Goal: Task Accomplishment & Management: Use online tool/utility

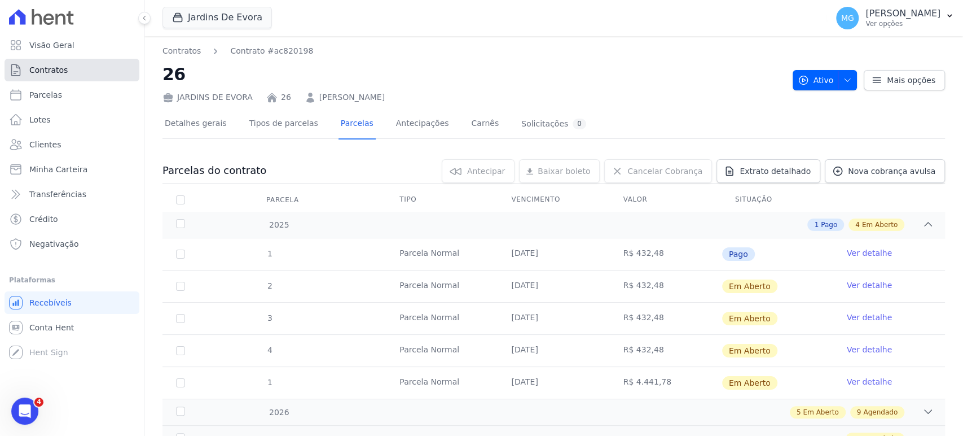
click at [55, 63] on link "Contratos" at bounding box center [72, 70] width 135 height 23
click at [28, 89] on link "Parcelas" at bounding box center [72, 95] width 135 height 23
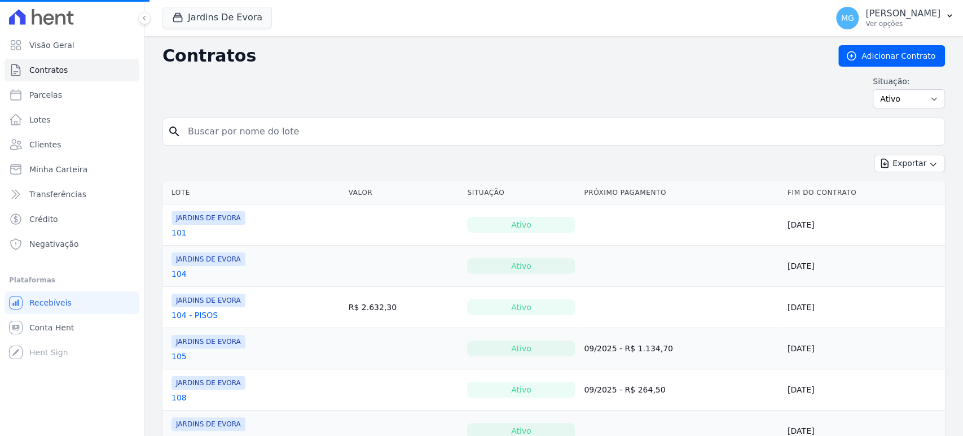
select select
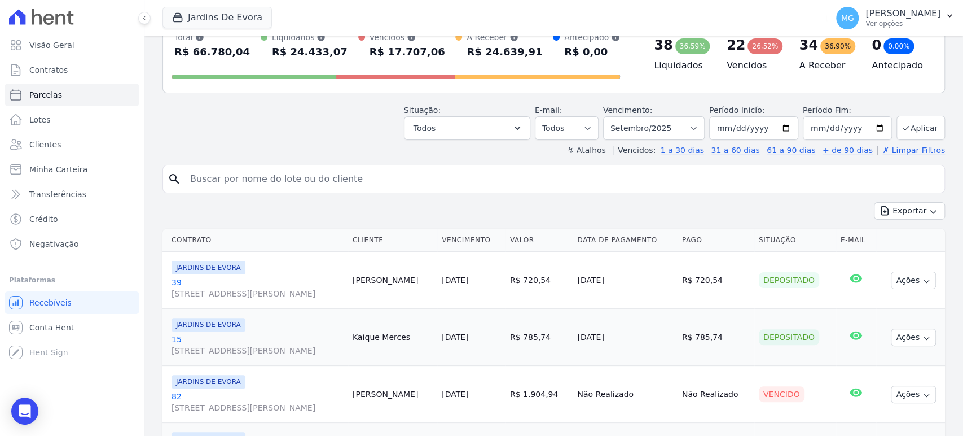
scroll to position [84, 0]
drag, startPoint x: 203, startPoint y: 109, endPoint x: 216, endPoint y: 168, distance: 59.4
click at [203, 109] on div "Situação: Agendado Em Aberto Pago Processando Cancelado Vencido Transferindo De…" at bounding box center [554, 120] width 783 height 40
click at [217, 192] on div "search" at bounding box center [554, 179] width 783 height 28
drag, startPoint x: 214, startPoint y: 175, endPoint x: 220, endPoint y: 172, distance: 6.8
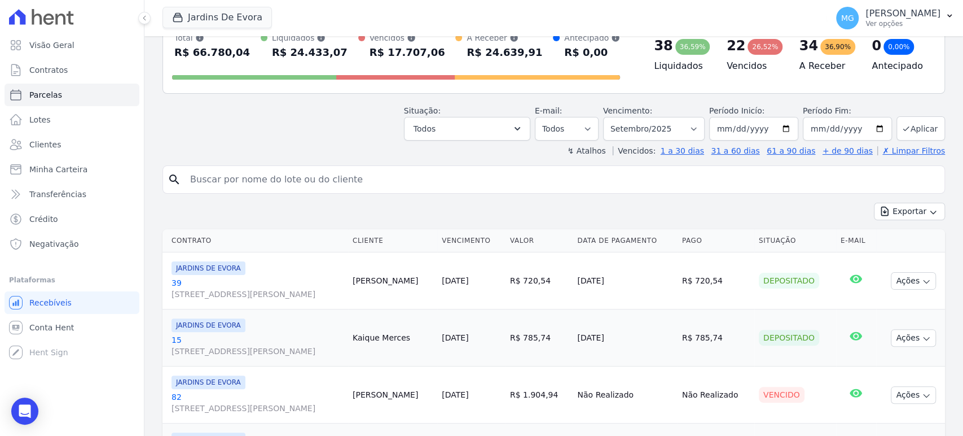
click at [214, 175] on input "search" at bounding box center [561, 179] width 757 height 23
type input "35"
select select
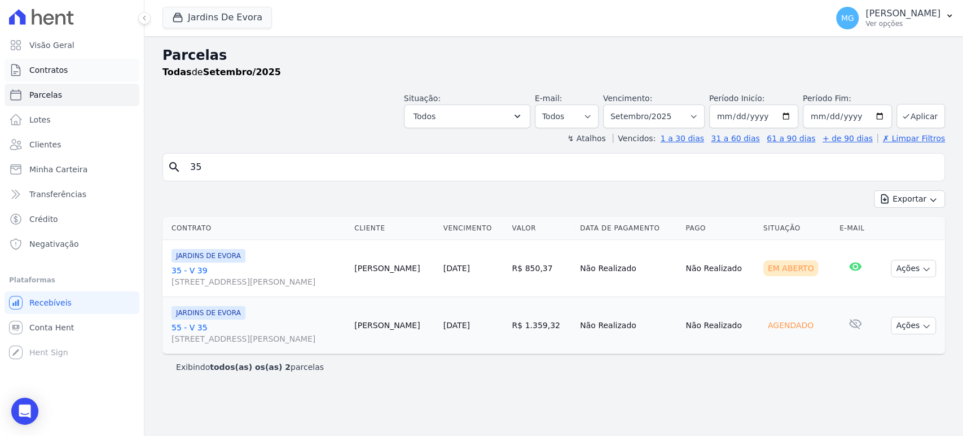
click at [56, 64] on span "Contratos" at bounding box center [48, 69] width 38 height 11
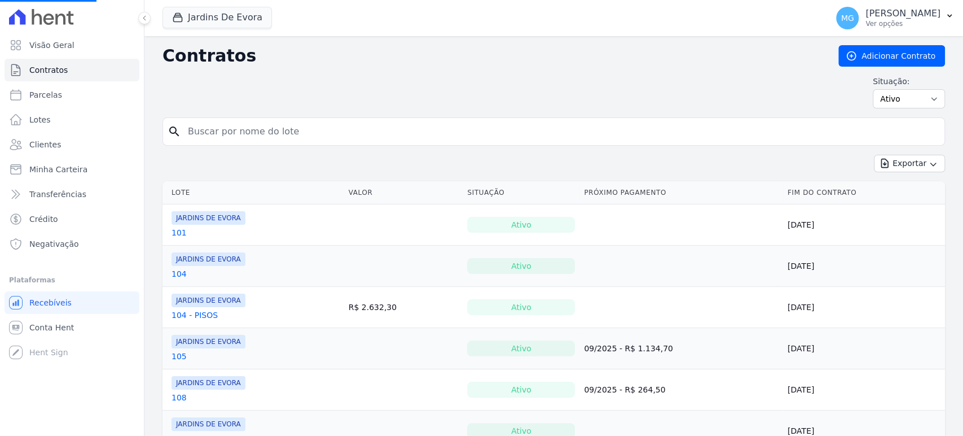
click at [249, 134] on input "search" at bounding box center [560, 131] width 759 height 23
type input "35"
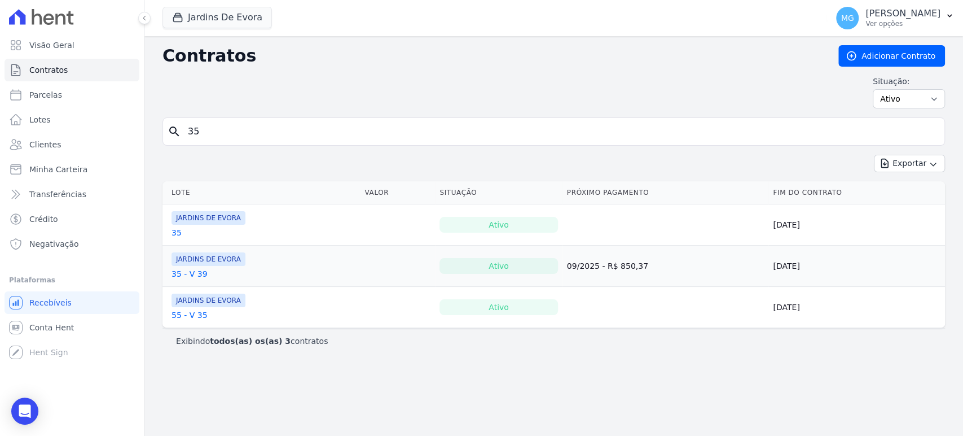
click at [176, 234] on link "35" at bounding box center [177, 232] width 10 height 11
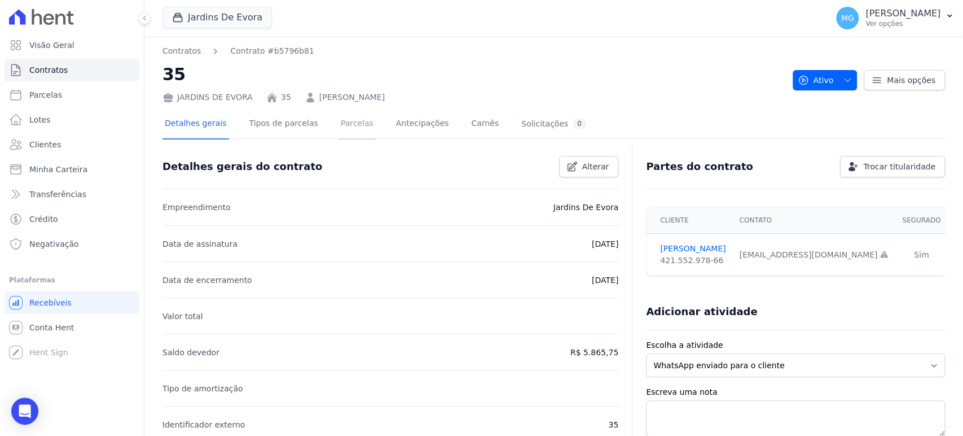
click at [339, 132] on link "Parcelas" at bounding box center [357, 124] width 37 height 30
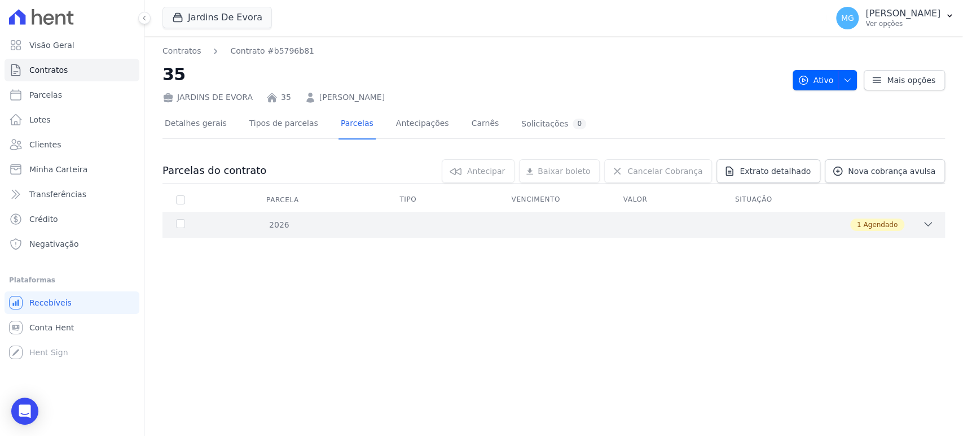
click at [319, 221] on div "1 Agendado" at bounding box center [592, 224] width 683 height 12
click at [293, 126] on link "Tipos de parcelas" at bounding box center [283, 124] width 73 height 30
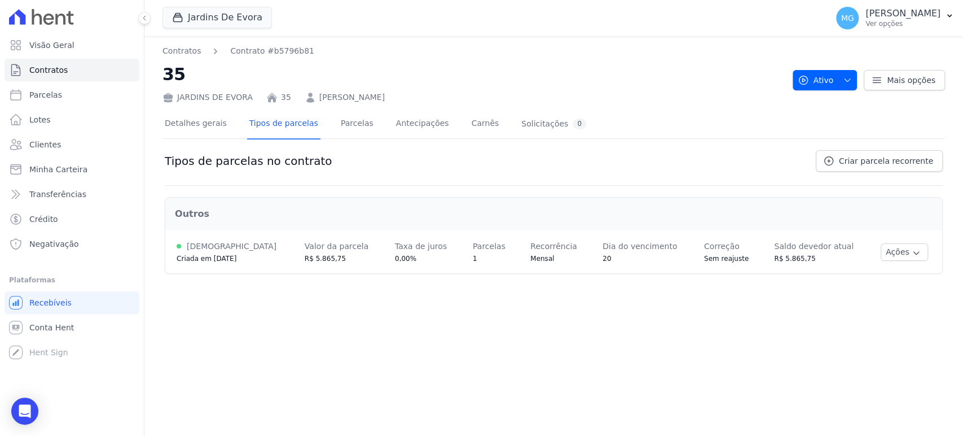
drag, startPoint x: 309, startPoint y: 182, endPoint x: 305, endPoint y: 191, distance: 9.9
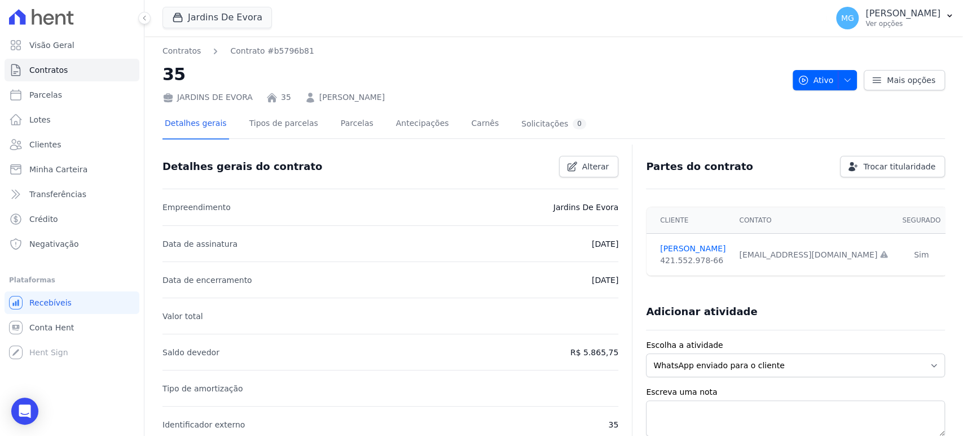
drag, startPoint x: 294, startPoint y: 198, endPoint x: 289, endPoint y: 200, distance: 5.8
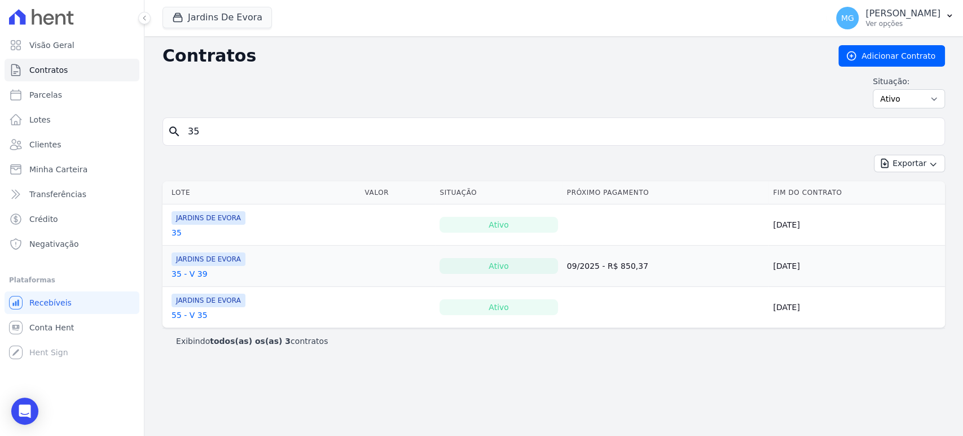
click at [185, 273] on link "35 - V 39" at bounding box center [190, 273] width 36 height 11
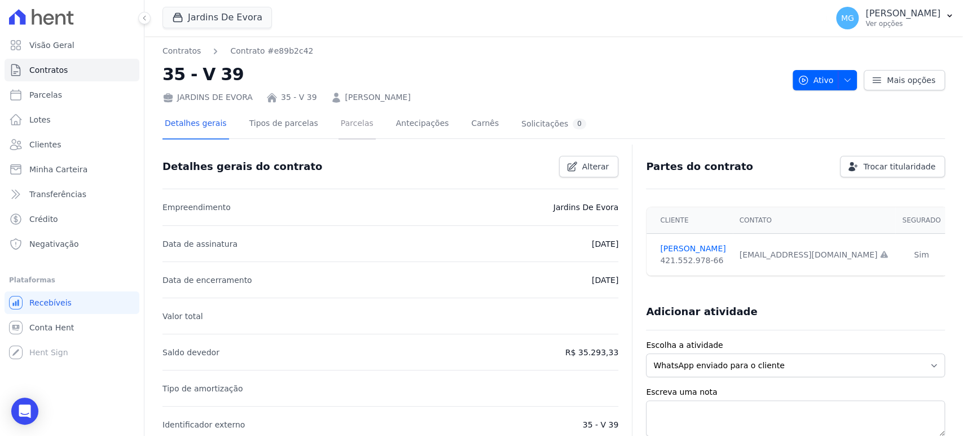
click at [345, 119] on link "Parcelas" at bounding box center [357, 124] width 37 height 30
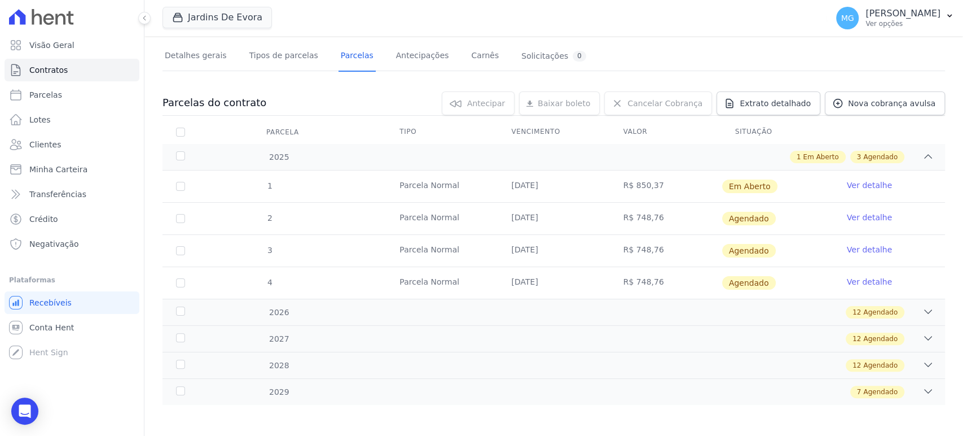
scroll to position [69, 0]
click at [42, 94] on span "Parcelas" at bounding box center [45, 94] width 33 height 11
select select
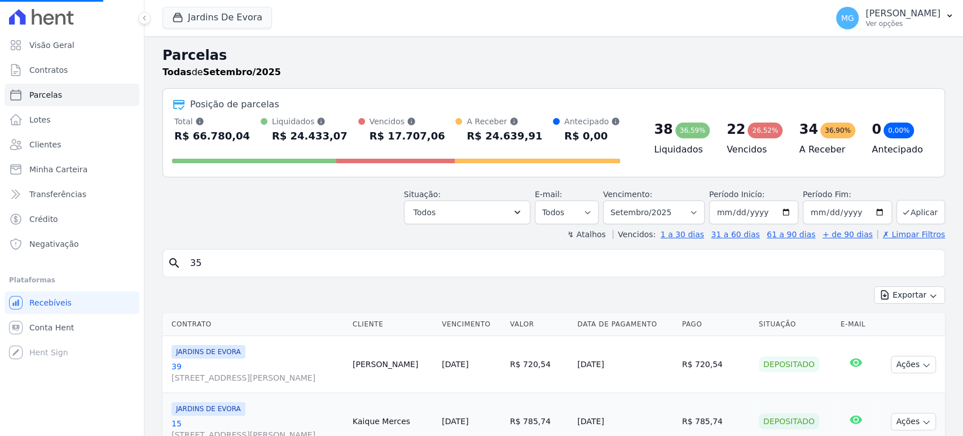
click at [225, 265] on input "35" at bounding box center [561, 263] width 757 height 23
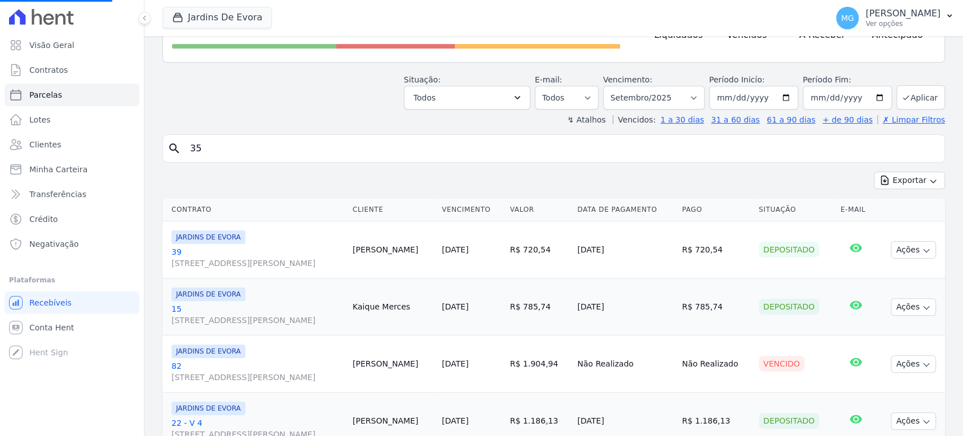
scroll to position [251, 0]
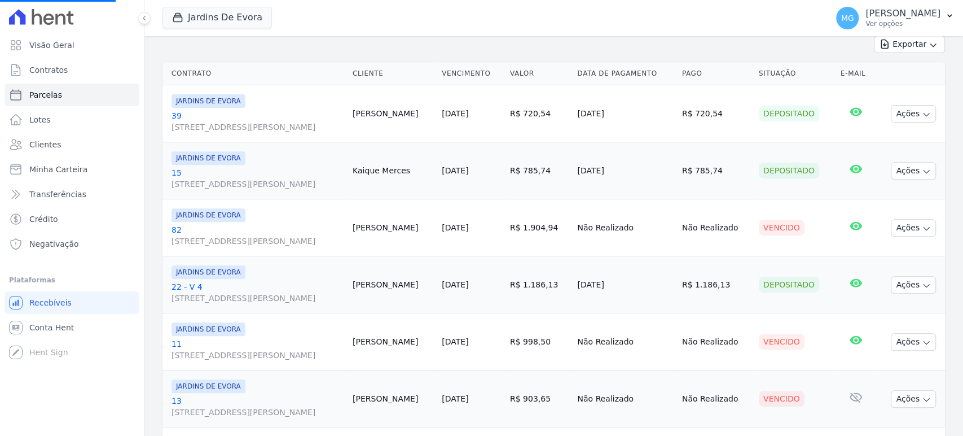
select select
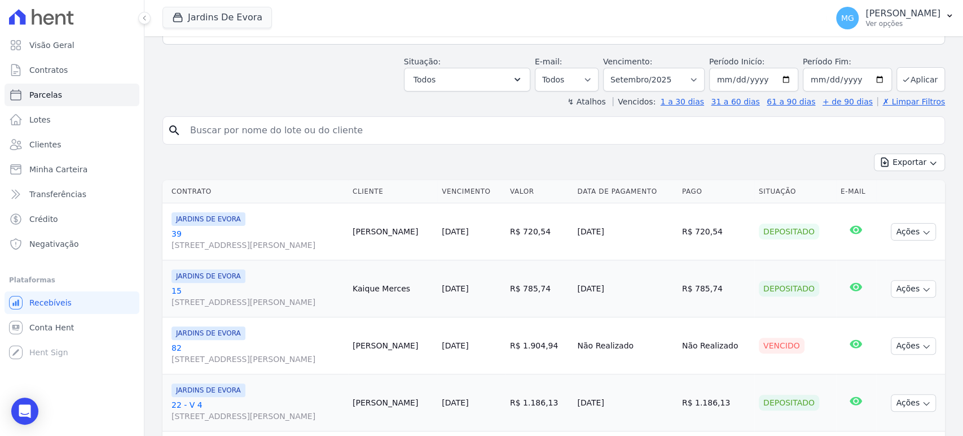
scroll to position [167, 0]
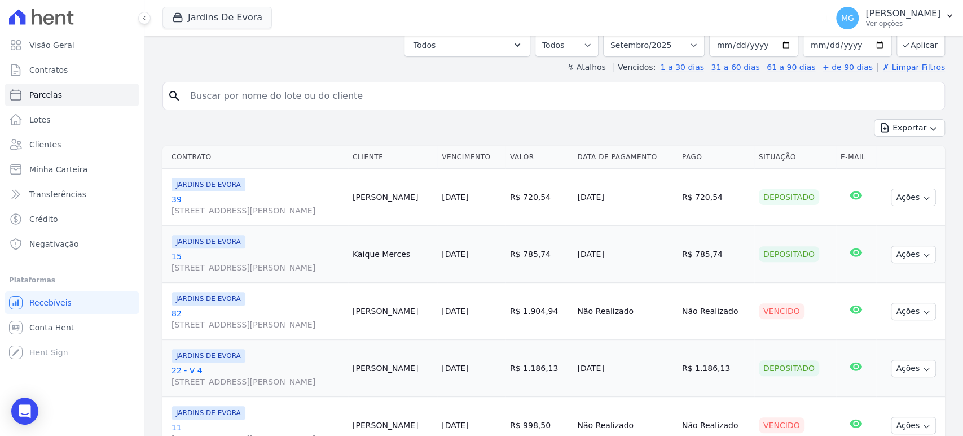
click at [475, 95] on input "search" at bounding box center [561, 96] width 757 height 23
type input "35"
select select
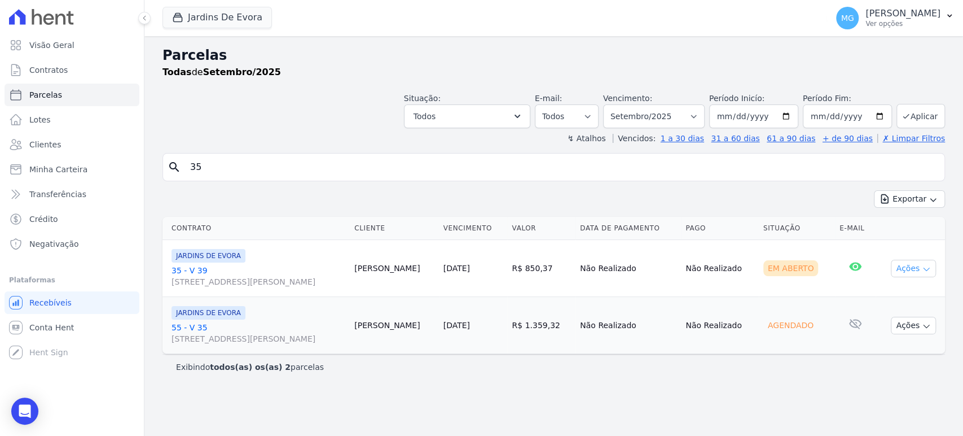
click at [911, 267] on button "Ações" at bounding box center [913, 268] width 45 height 17
click at [220, 267] on link "35 - V 39 [STREET_ADDRESS] CARMOSINA" at bounding box center [259, 276] width 174 height 23
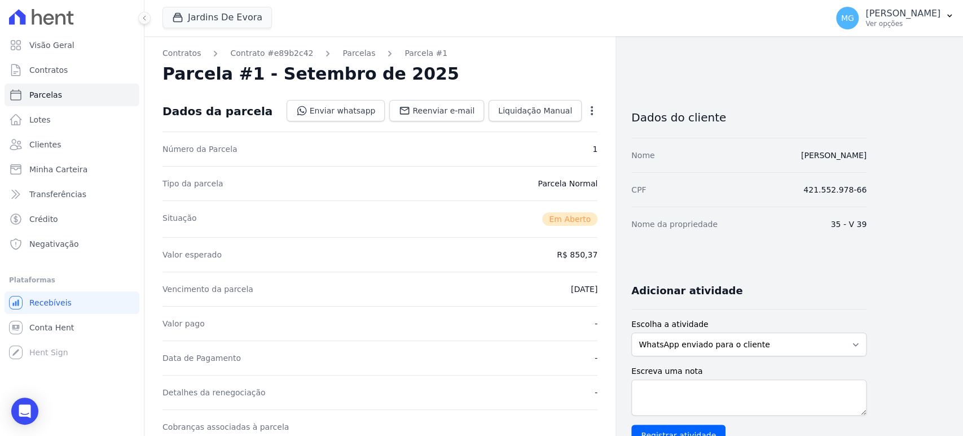
click at [594, 113] on icon "button" at bounding box center [591, 110] width 11 height 11
click at [764, 168] on div "Nome [PERSON_NAME]" at bounding box center [749, 155] width 235 height 34
click at [253, 53] on link "Contrato #e89b2c42" at bounding box center [271, 53] width 83 height 12
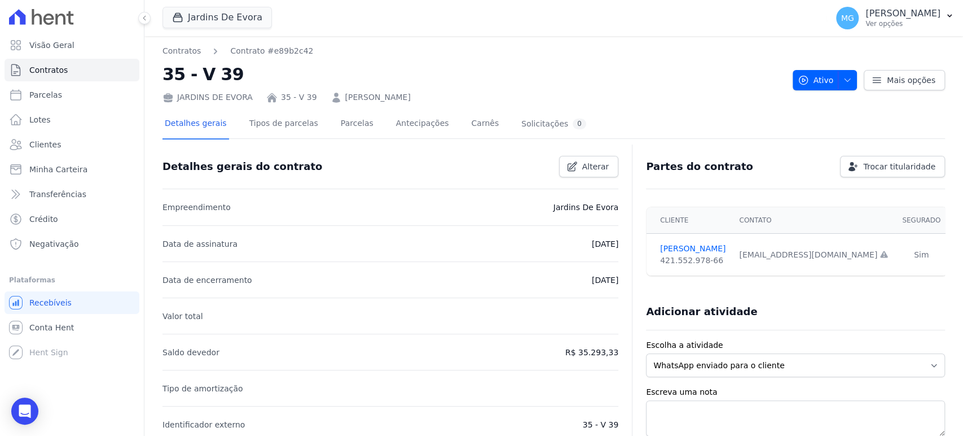
drag, startPoint x: 746, startPoint y: 253, endPoint x: 861, endPoint y: 264, distance: 116.1
click at [861, 264] on td "[EMAIL_ADDRESS][DOMAIN_NAME] Email e telefone não confirmados." at bounding box center [814, 255] width 163 height 42
copy div "[EMAIL_ADDRESS][DOMAIN_NAME]"
click at [34, 71] on span "Contratos" at bounding box center [48, 69] width 38 height 11
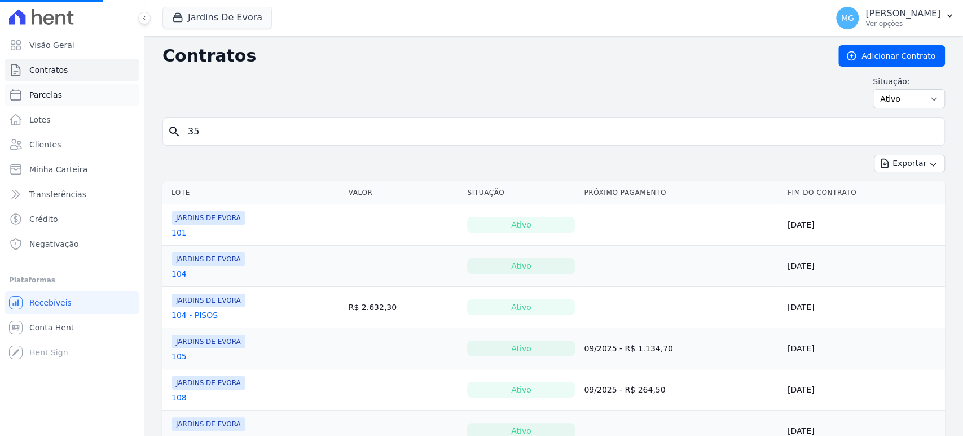
click at [36, 89] on span "Parcelas" at bounding box center [45, 94] width 33 height 11
select select
click at [32, 89] on link "Parcelas" at bounding box center [72, 95] width 135 height 23
select select
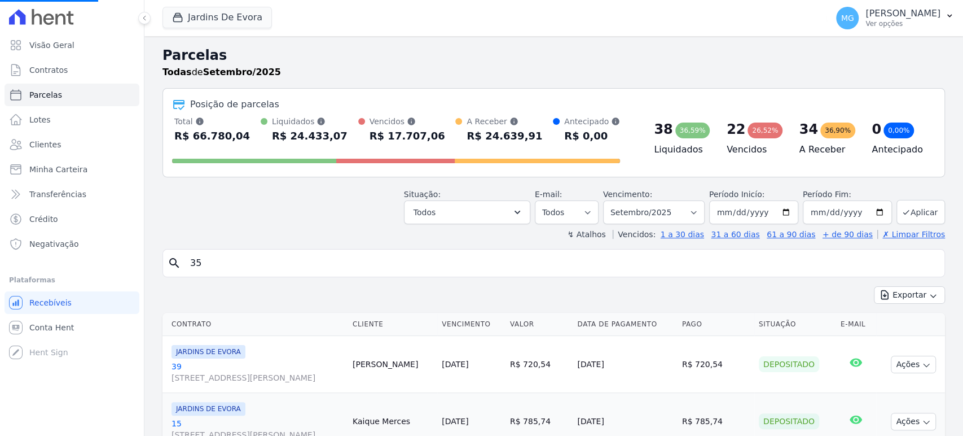
select select
click at [916, 211] on button "Aplicar" at bounding box center [921, 212] width 49 height 24
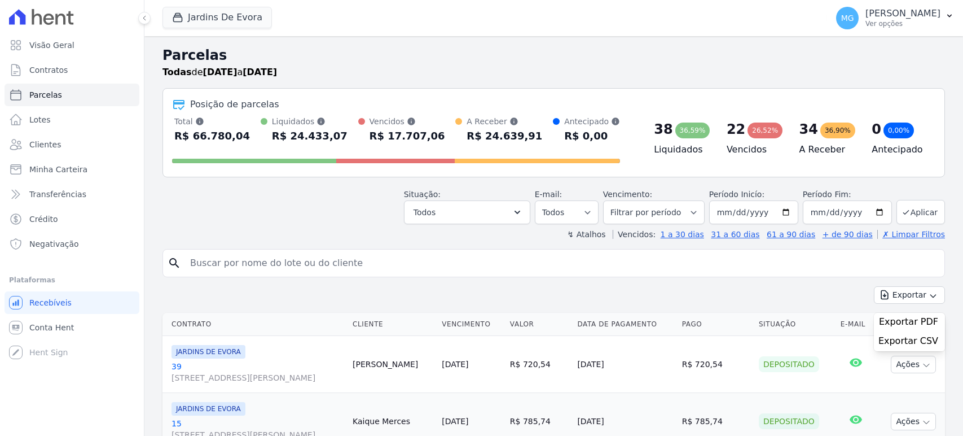
select select
click at [912, 340] on span "Exportar CSV" at bounding box center [909, 340] width 60 height 11
click at [208, 21] on button "Jardins De Evora" at bounding box center [217, 17] width 109 height 21
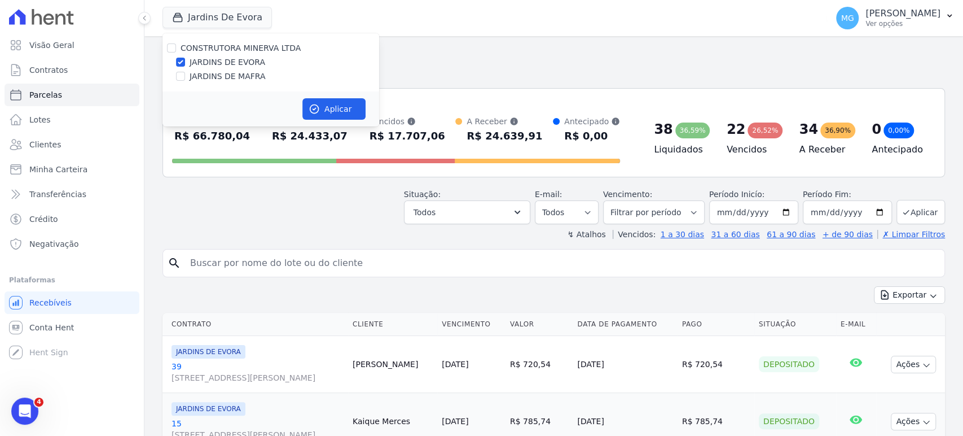
drag, startPoint x: 201, startPoint y: 76, endPoint x: 194, endPoint y: 73, distance: 8.1
click at [200, 76] on label "JARDINS DE MAFRA" at bounding box center [228, 77] width 76 height 12
click at [185, 76] on input "JARDINS DE MAFRA" at bounding box center [180, 76] width 9 height 9
checkbox input "true"
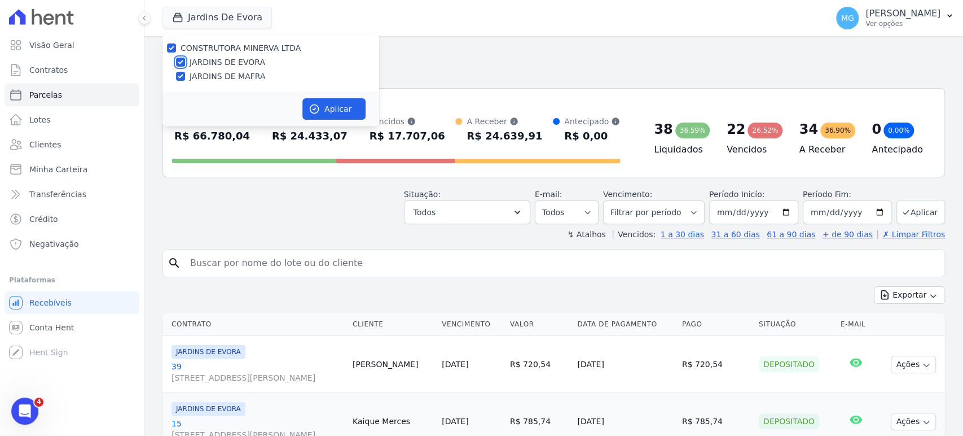
click at [185, 62] on input "JARDINS DE EVORA" at bounding box center [180, 62] width 9 height 9
checkbox input "false"
click at [334, 108] on button "Aplicar" at bounding box center [334, 108] width 63 height 21
select select
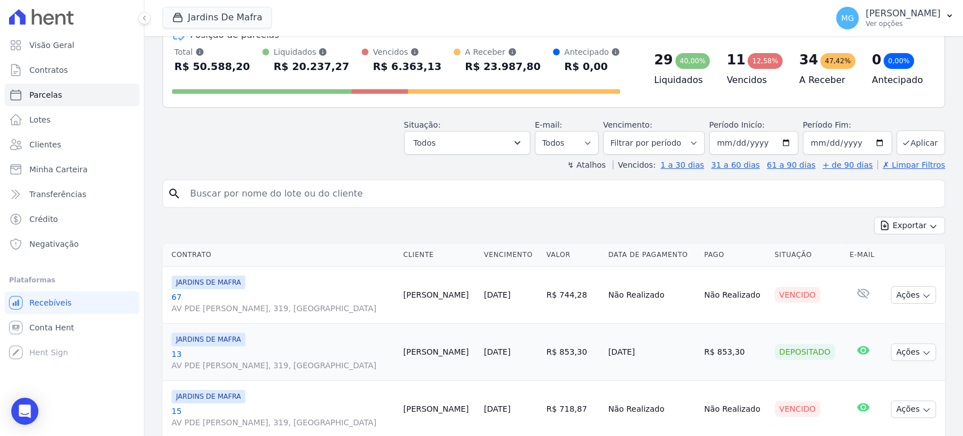
scroll to position [125, 0]
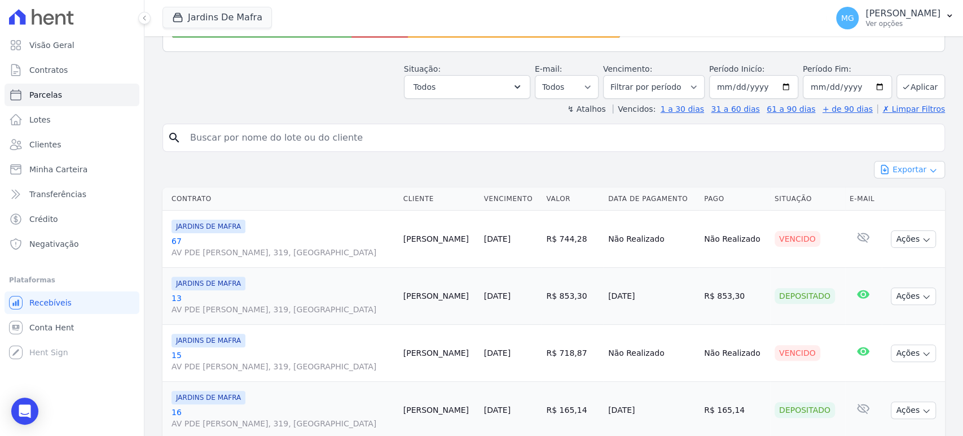
click at [912, 163] on button "Exportar" at bounding box center [909, 169] width 71 height 17
click at [908, 211] on span "Exportar CSV" at bounding box center [909, 215] width 60 height 11
click at [897, 218] on span "Exportar CSV" at bounding box center [909, 215] width 60 height 11
drag, startPoint x: 759, startPoint y: 22, endPoint x: 763, endPoint y: 40, distance: 17.9
click at [759, 22] on div "Jardins De Mafra CONSTRUTORA MINERVA LTDA JARDINS DE EVORA JARDINS DE MAFRA Apl…" at bounding box center [493, 17] width 660 height 37
